Goal: Find specific page/section: Find specific page/section

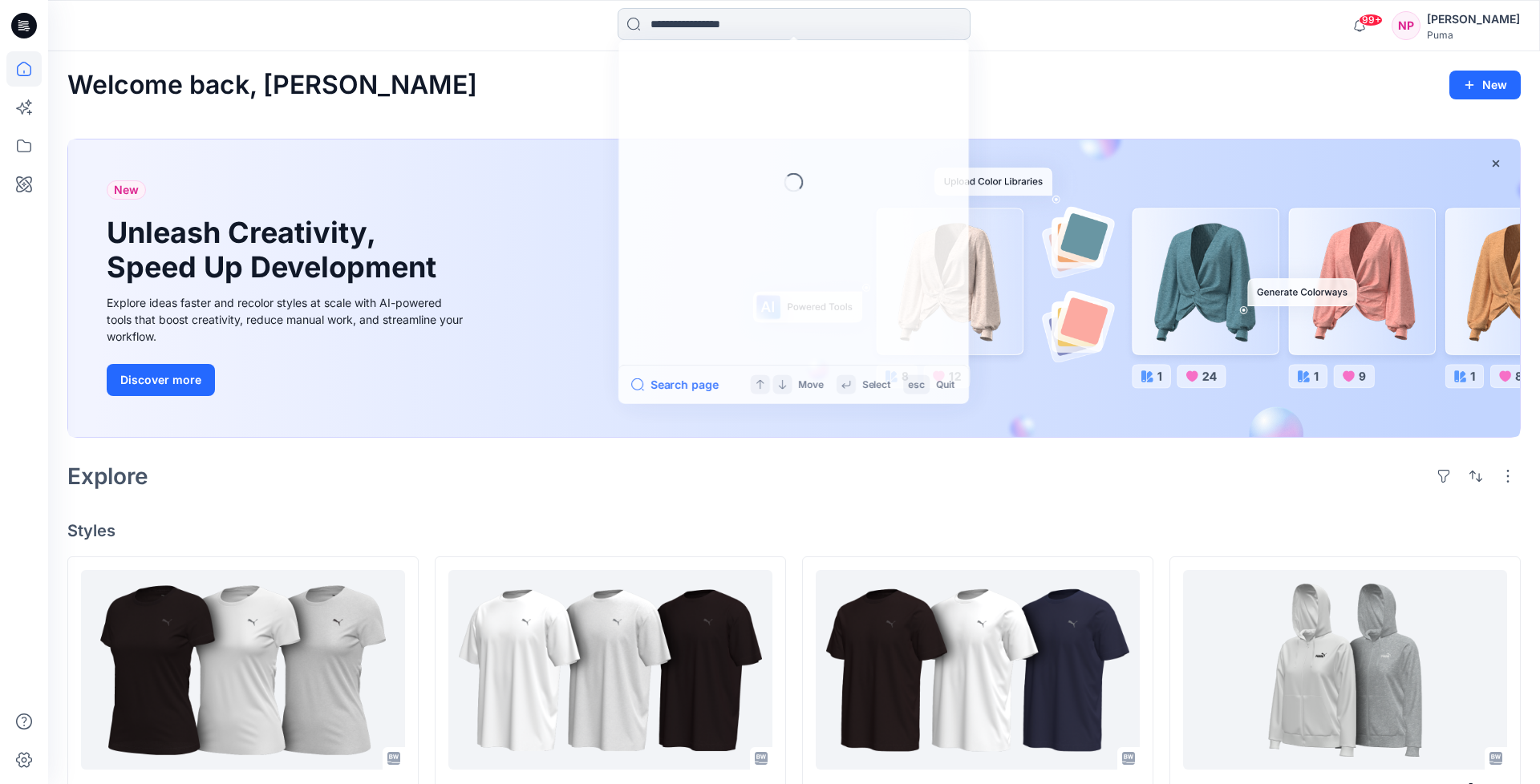
click at [776, 36] on input at bounding box center [793, 24] width 353 height 32
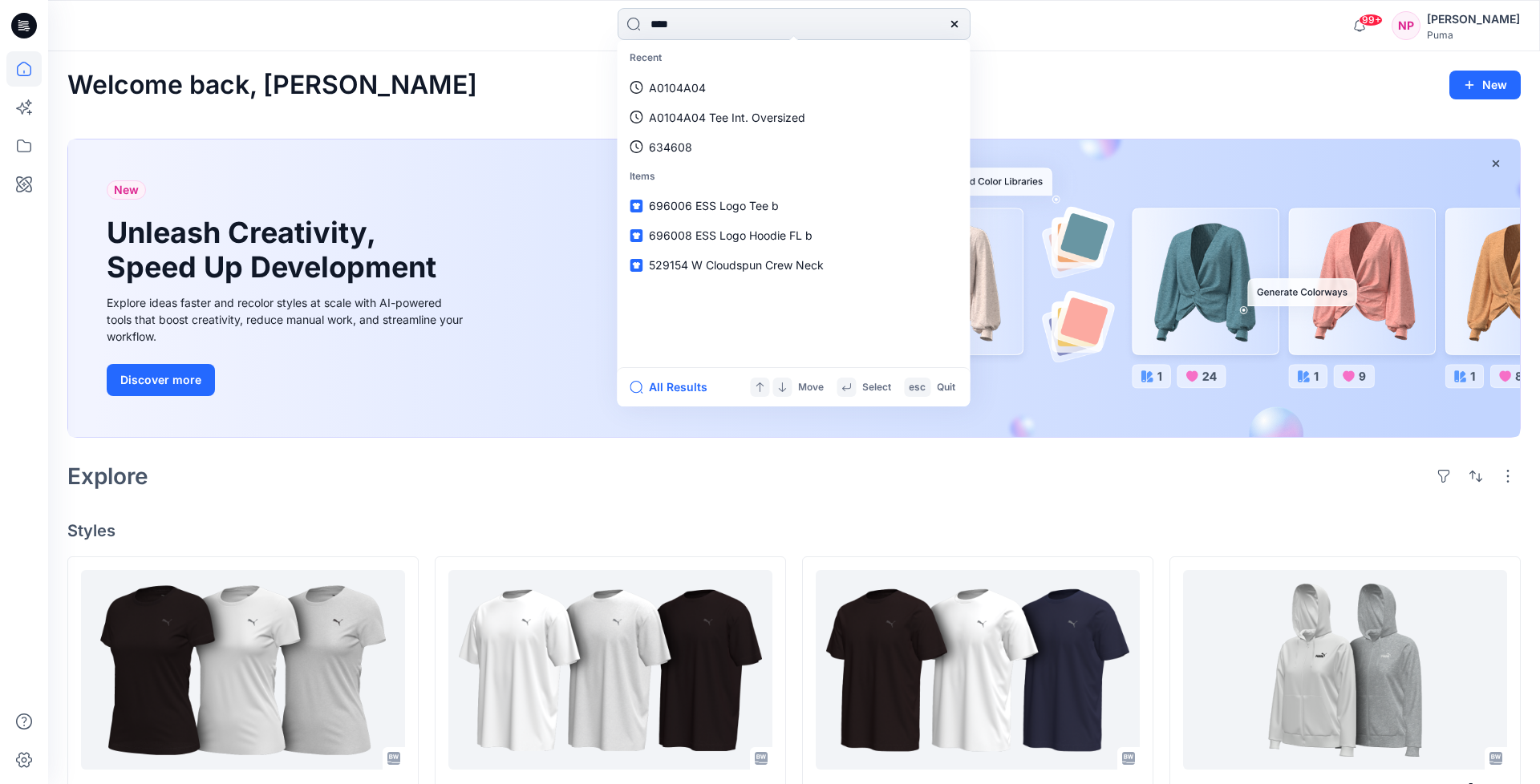
type input "*****"
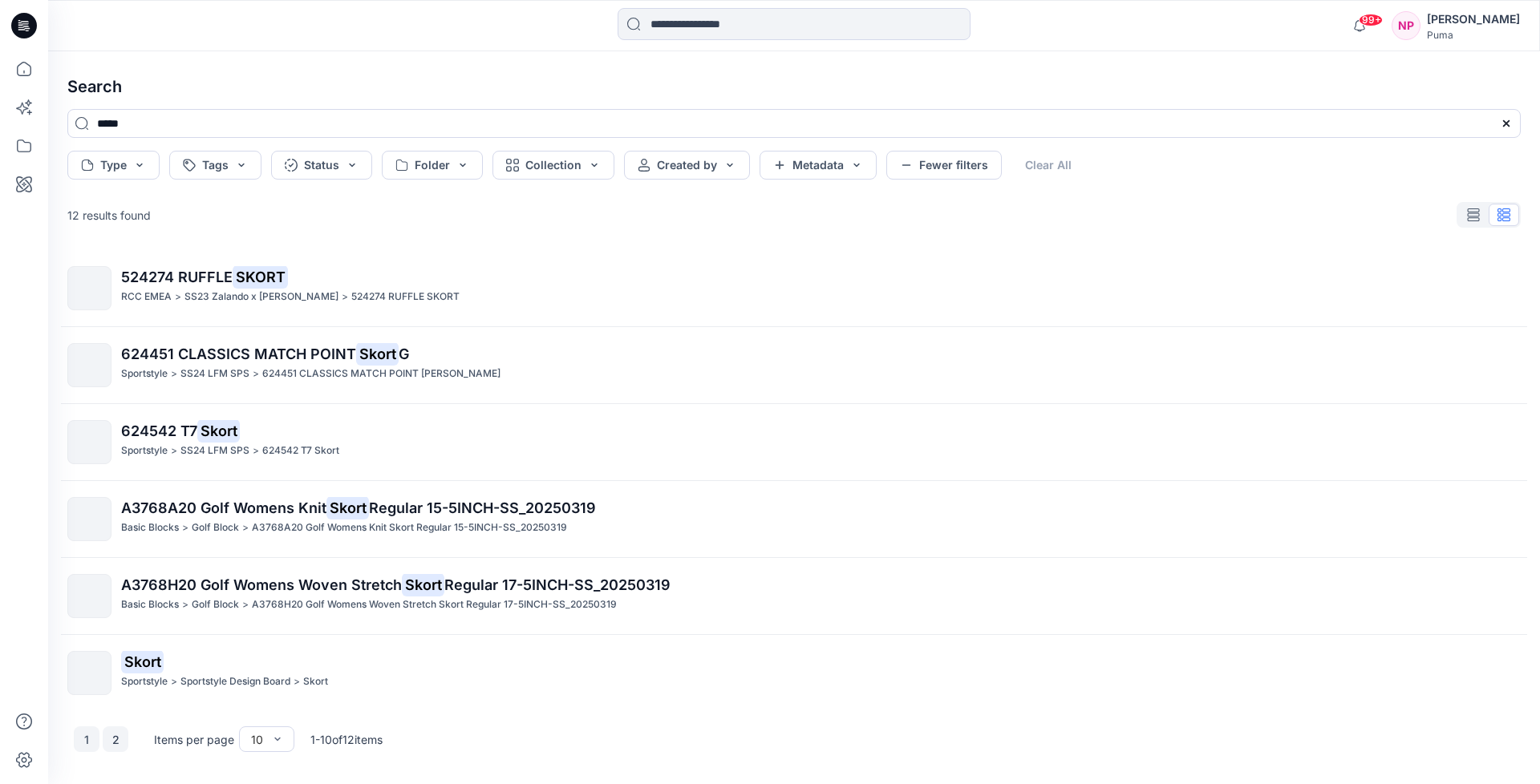
click at [115, 739] on button "2" at bounding box center [116, 740] width 26 height 26
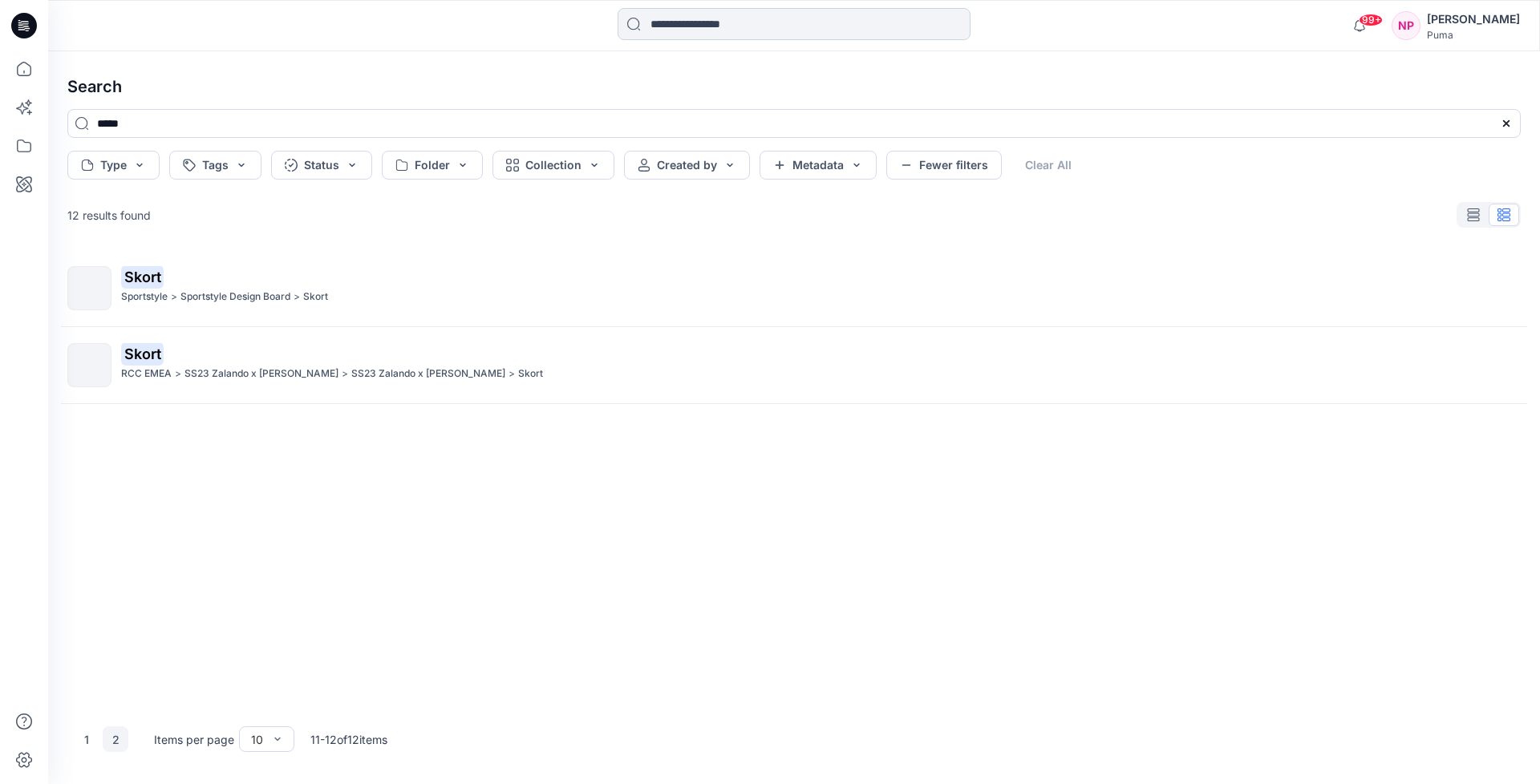
click at [698, 25] on input at bounding box center [793, 24] width 353 height 32
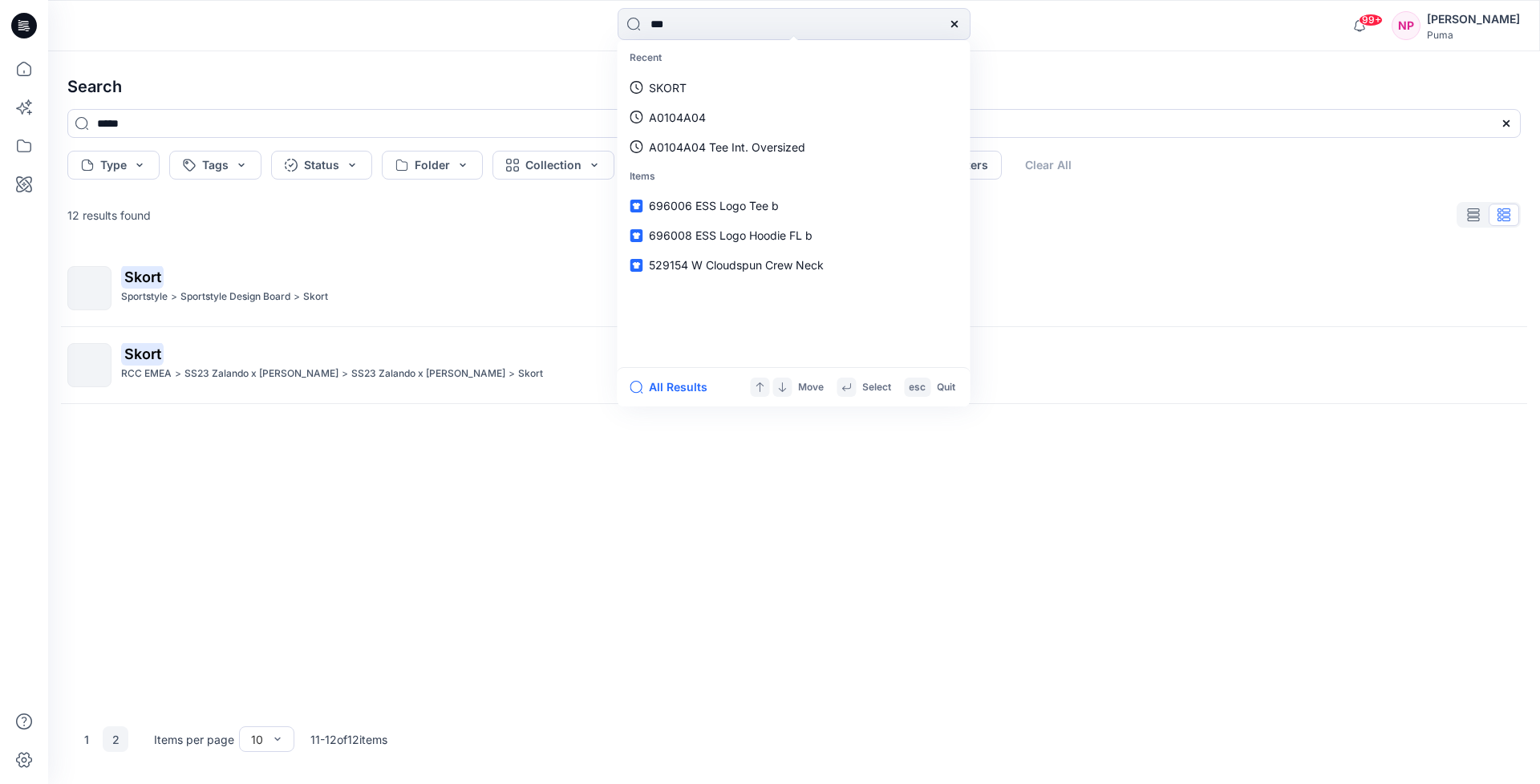
type input "****"
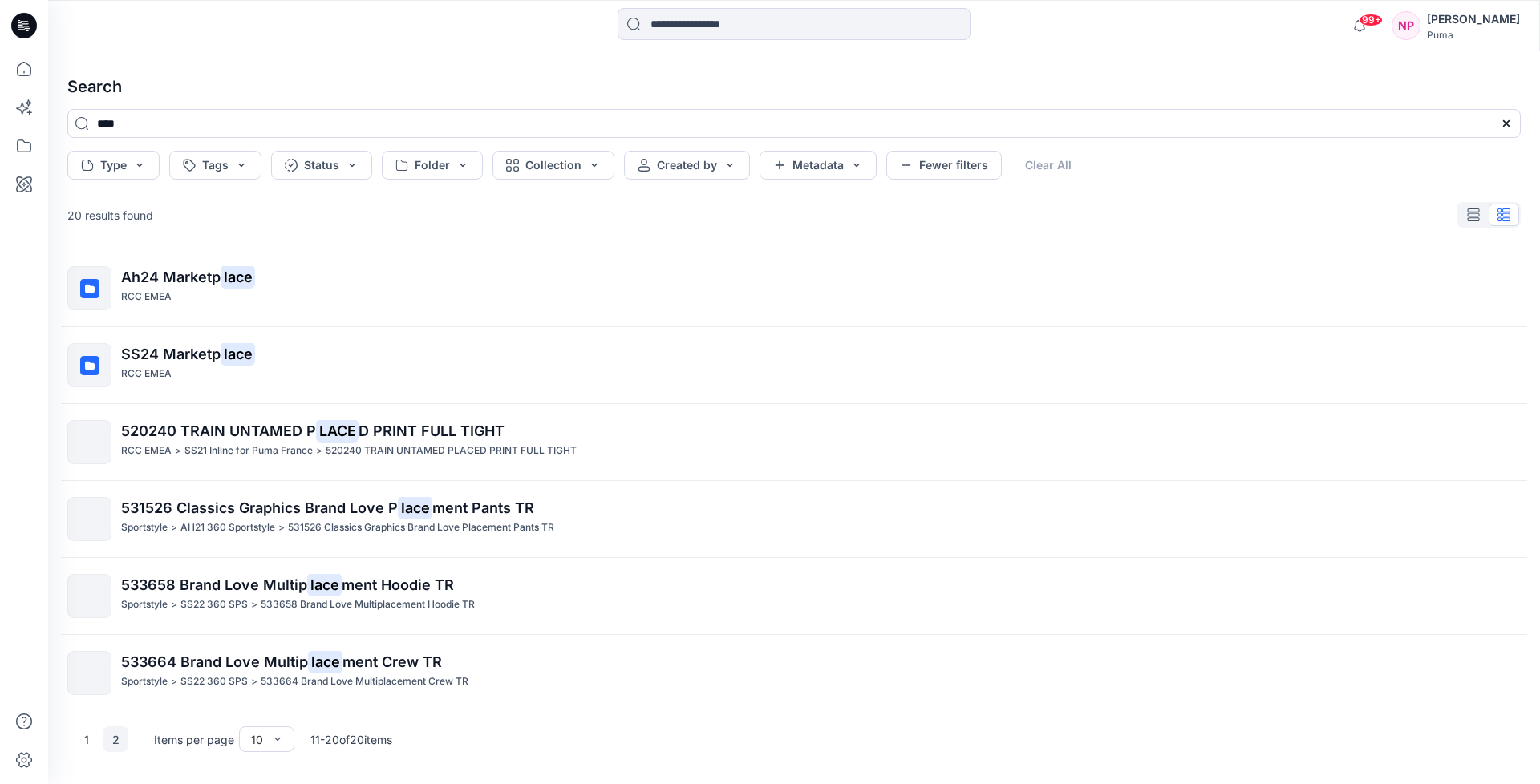
click at [14, 24] on icon at bounding box center [24, 26] width 26 height 26
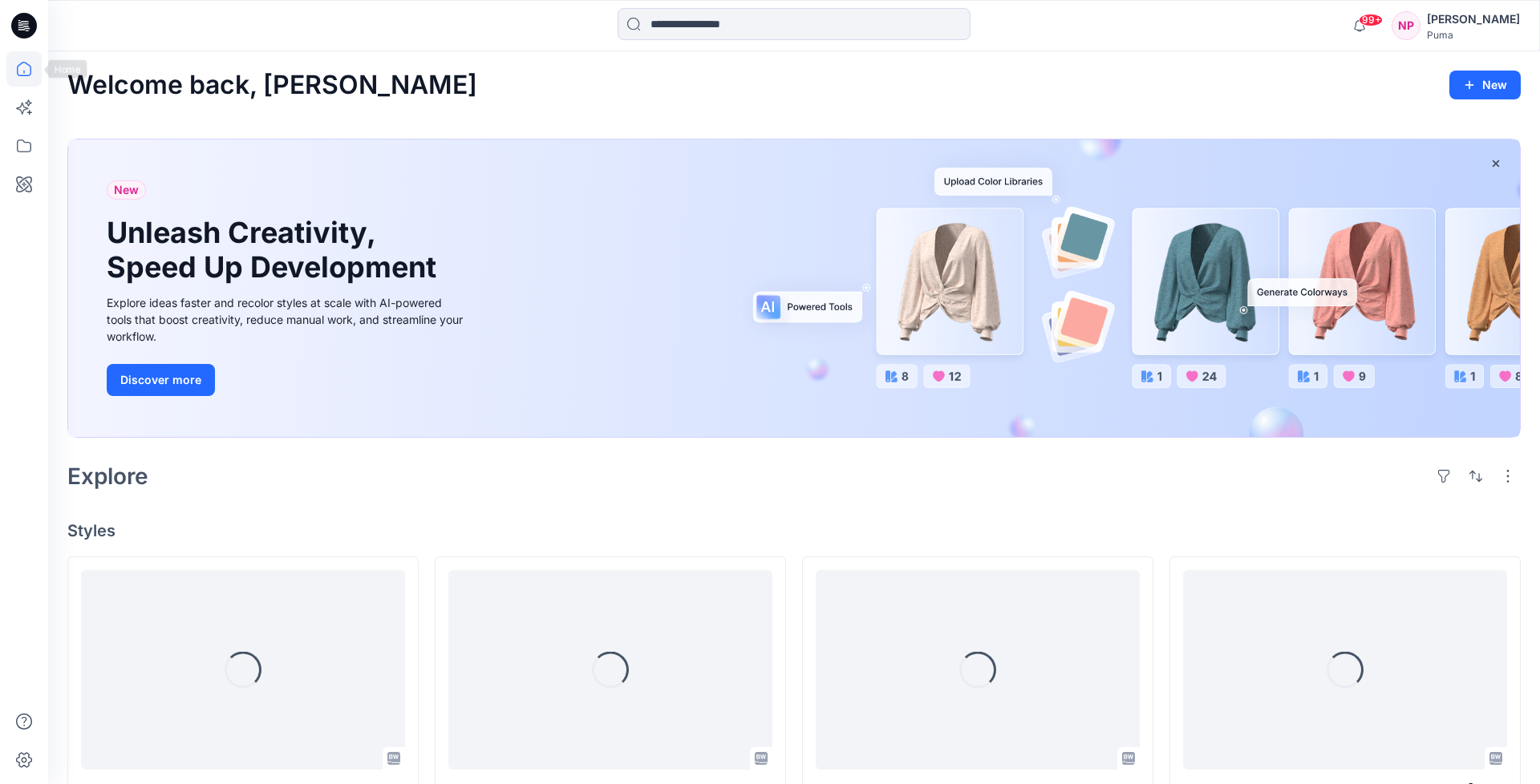
click at [22, 72] on icon at bounding box center [24, 69] width 36 height 36
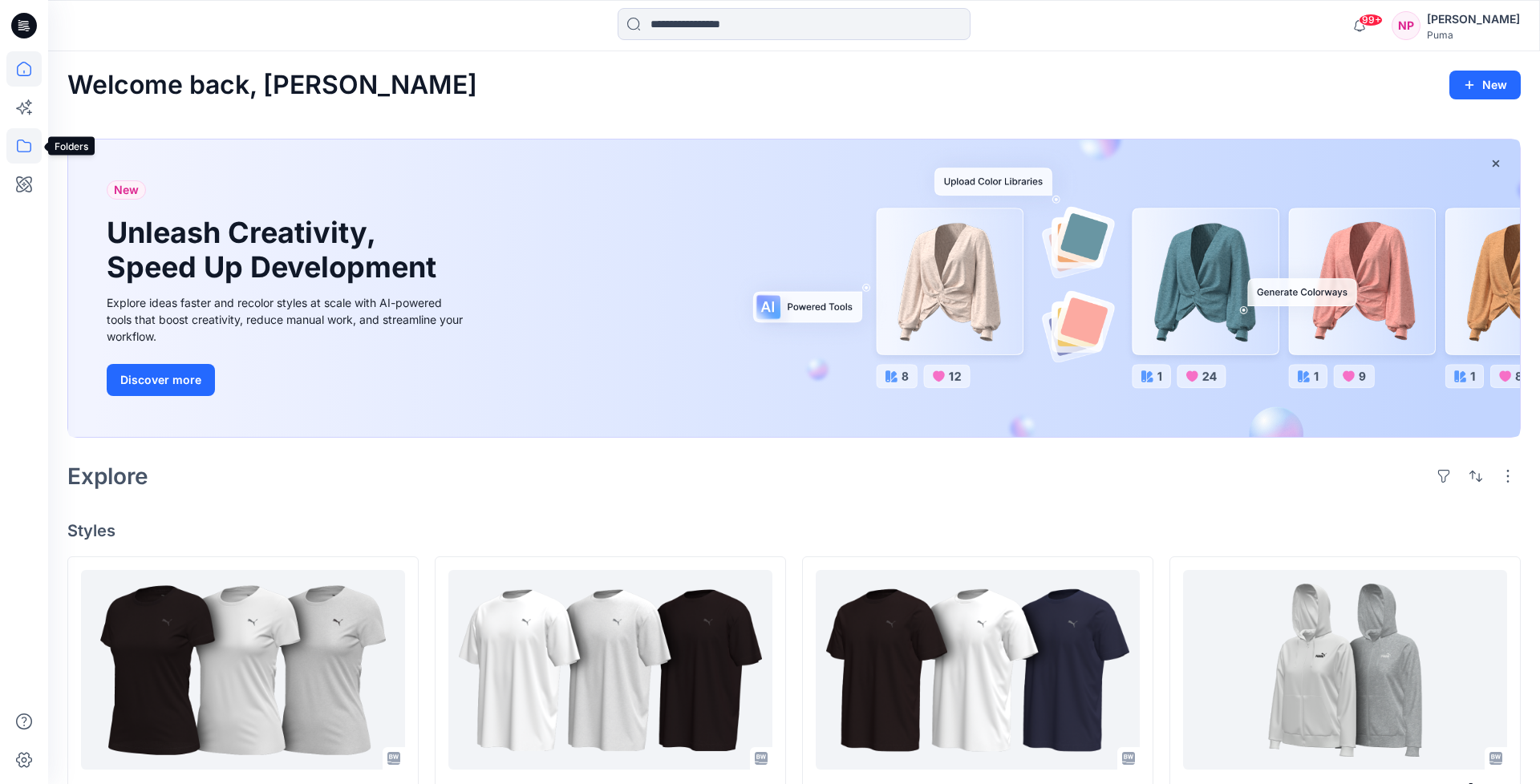
click at [24, 153] on icon at bounding box center [24, 146] width 36 height 36
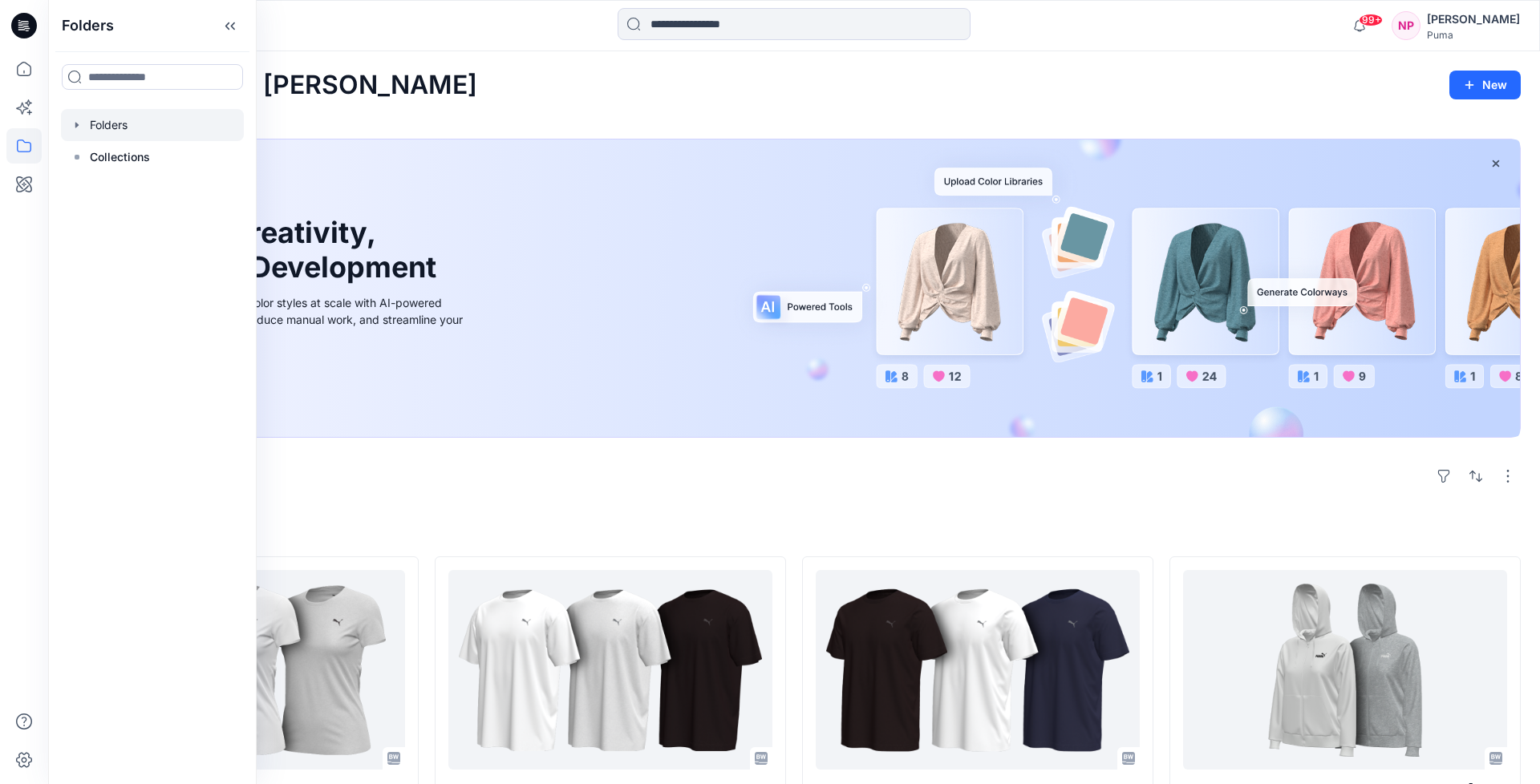
click at [159, 129] on div at bounding box center [152, 124] width 183 height 32
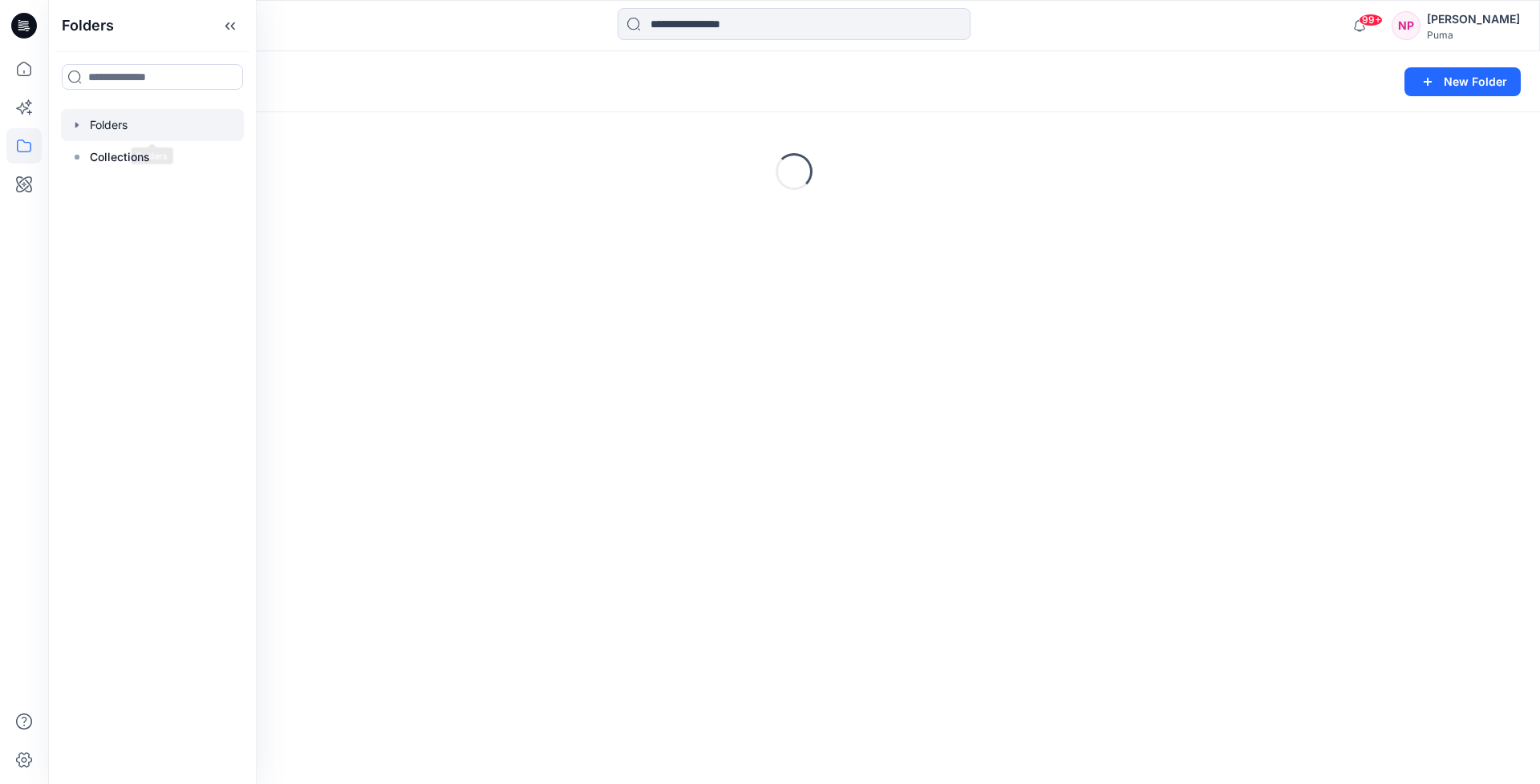
click at [75, 128] on icon "button" at bounding box center [76, 124] width 13 height 13
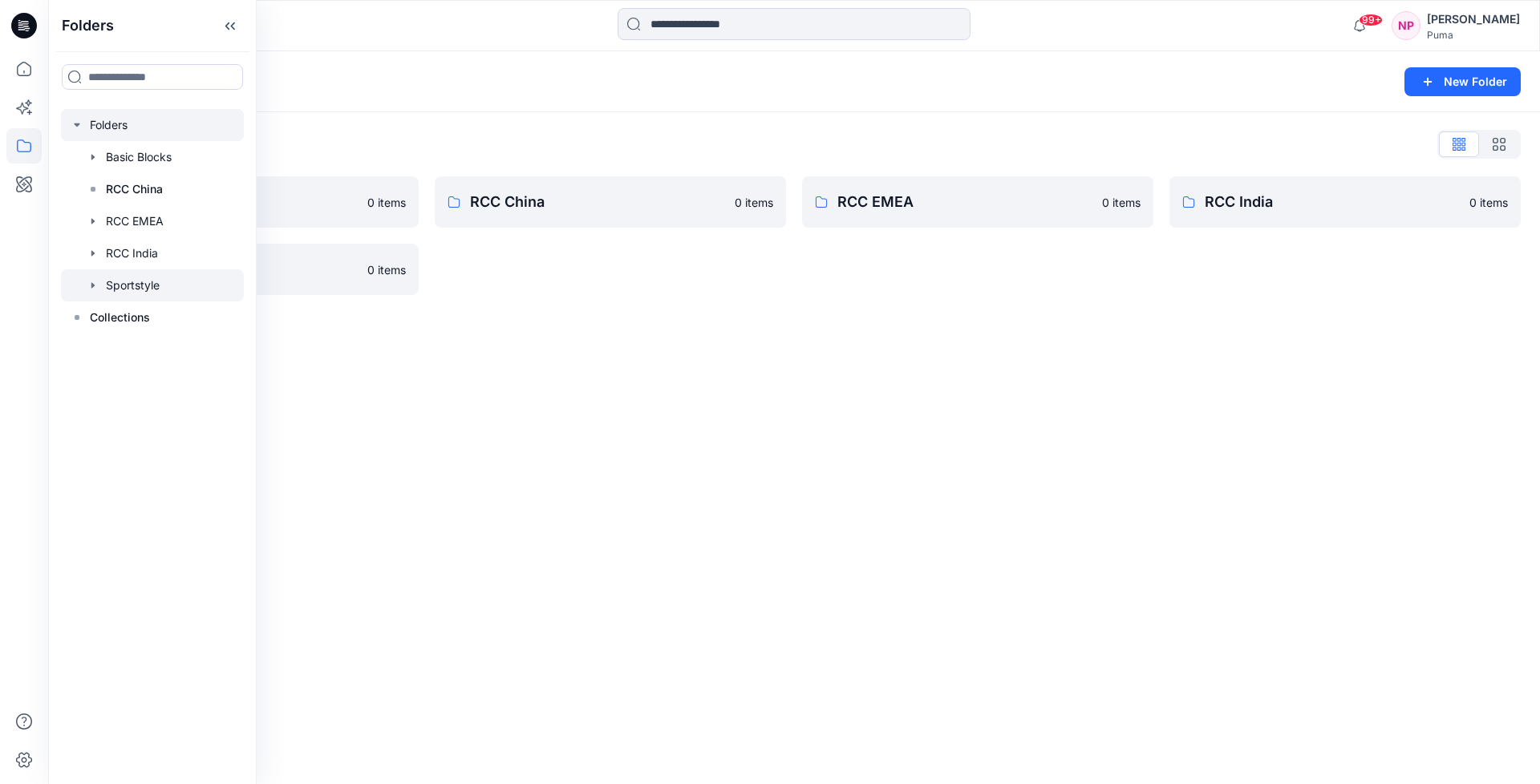
click at [122, 284] on div at bounding box center [152, 285] width 183 height 32
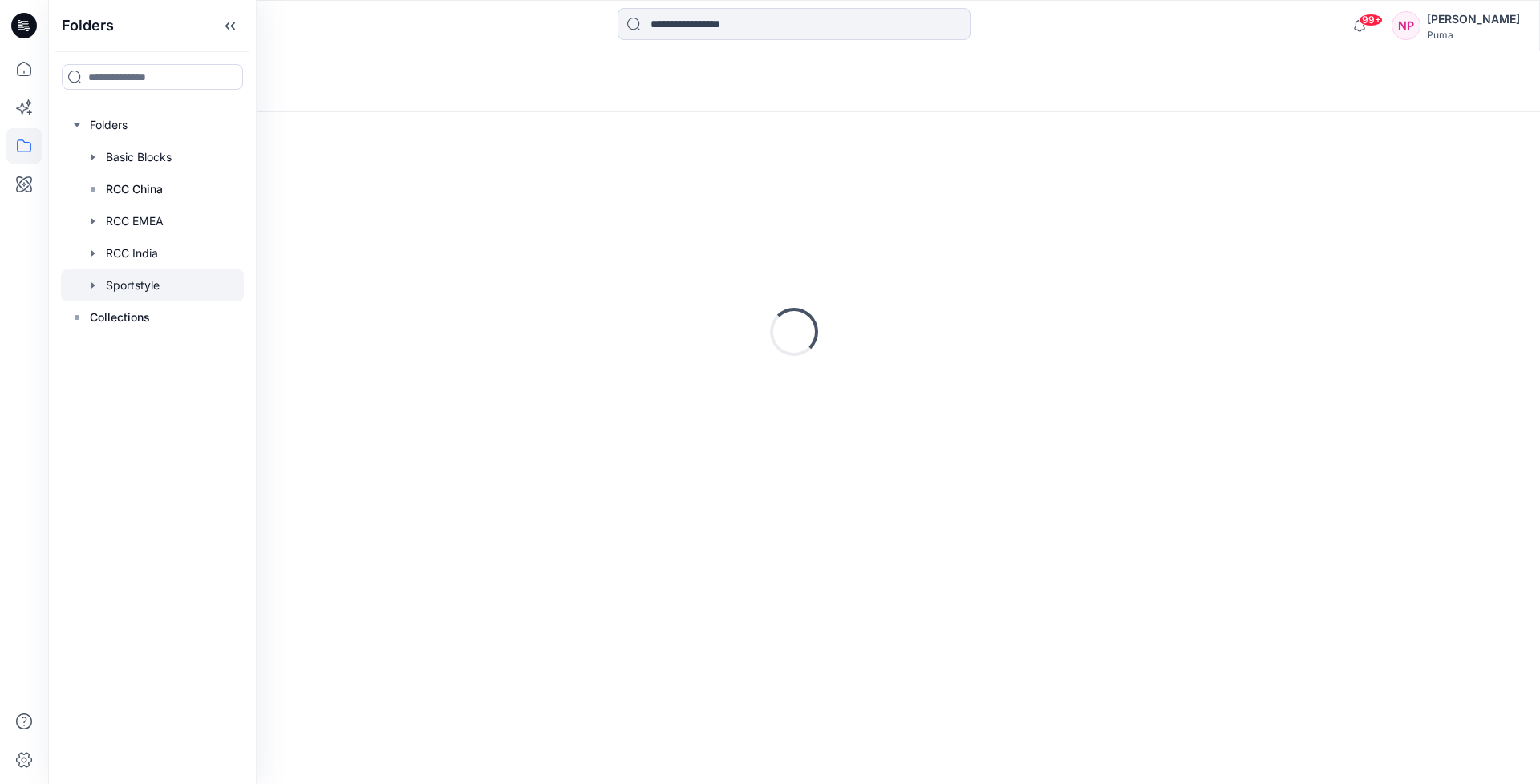
click at [541, 66] on div "Loading..." at bounding box center [794, 82] width 1493 height 61
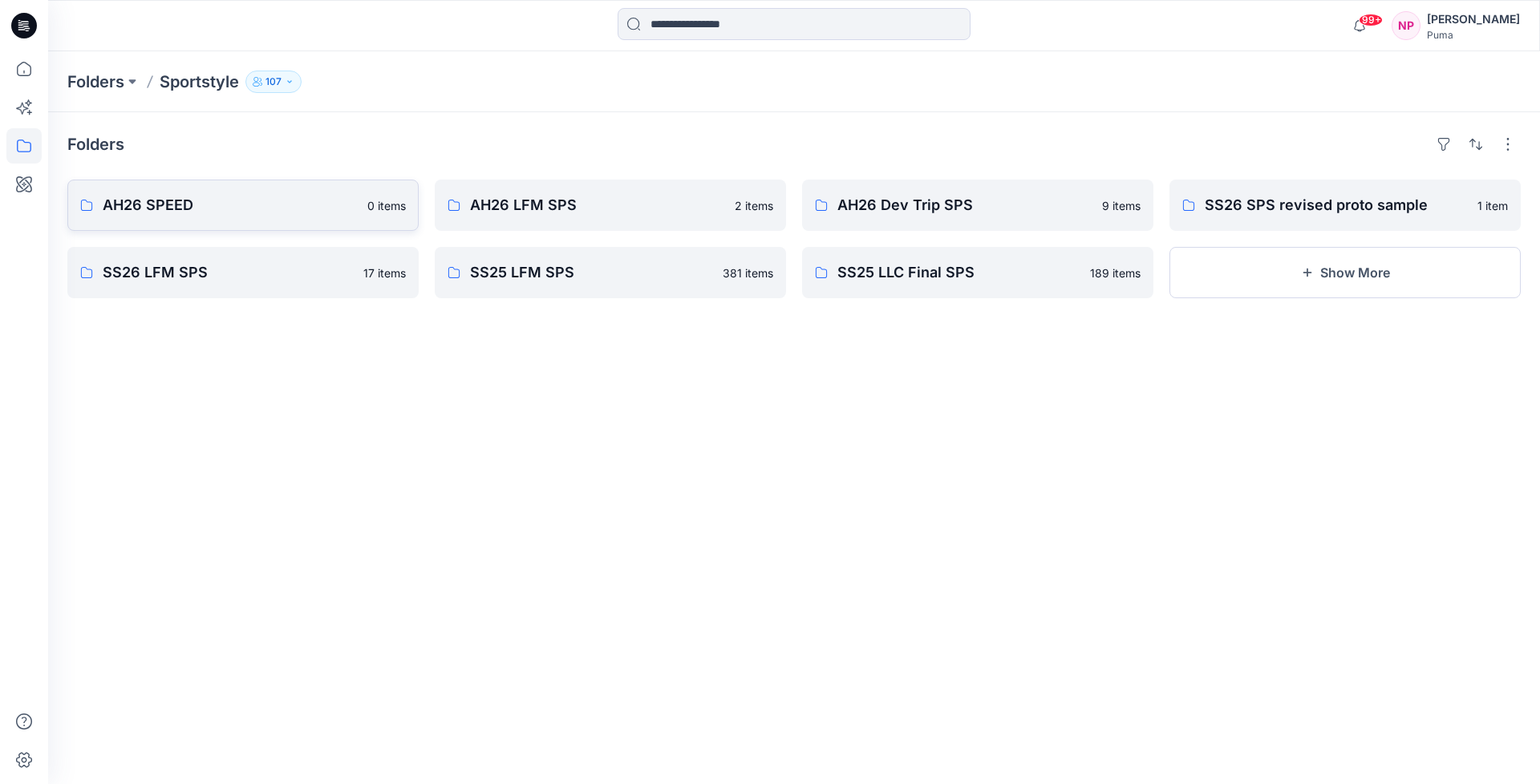
click at [152, 220] on link "AH26 SPEED 0 items" at bounding box center [243, 205] width 352 height 51
